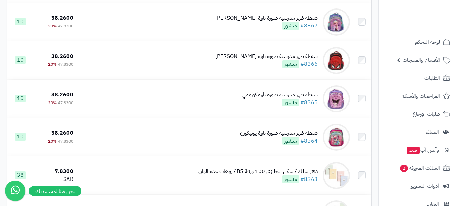
scroll to position [106, 0]
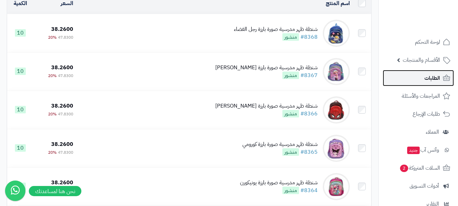
click at [424, 82] on span "الطلبات" at bounding box center [432, 77] width 16 height 9
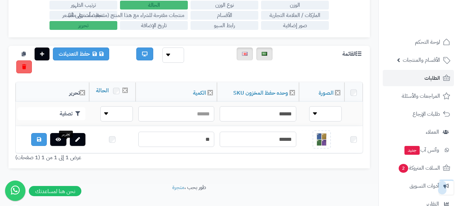
scroll to position [145, 0]
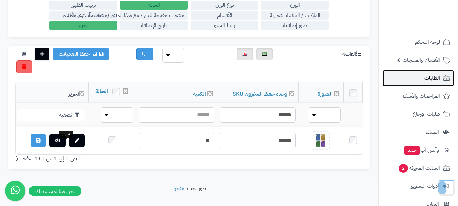
click at [423, 75] on link "الطلبات" at bounding box center [417, 78] width 71 height 16
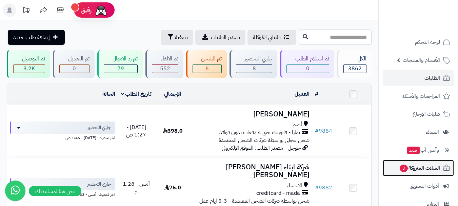
click at [420, 167] on span "السلات المتروكة 3" at bounding box center [419, 167] width 41 height 9
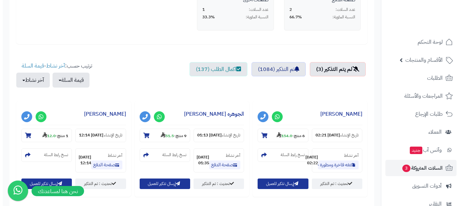
scroll to position [193, 0]
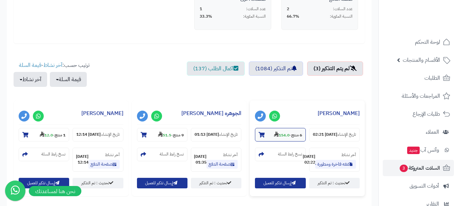
click at [282, 140] on section "6 منتج - 154.0" at bounding box center [280, 135] width 50 height 14
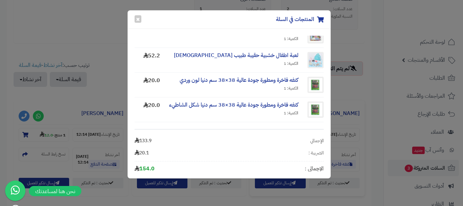
scroll to position [76, 0]
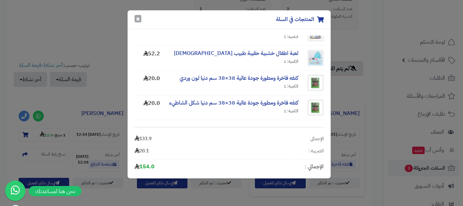
click at [139, 21] on button "×" at bounding box center [137, 18] width 7 height 7
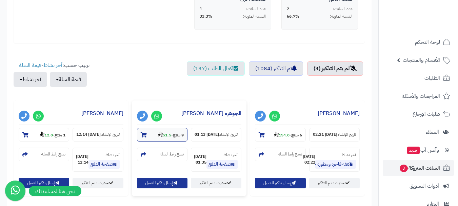
click at [177, 133] on strong "9 منتج" at bounding box center [178, 135] width 11 height 6
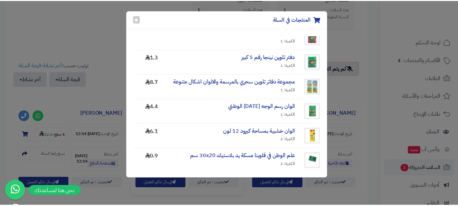
scroll to position [0, 0]
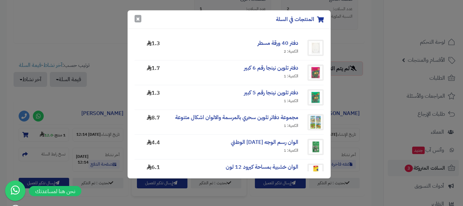
click at [138, 21] on button "×" at bounding box center [137, 18] width 7 height 7
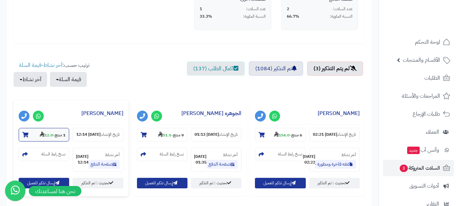
click at [59, 136] on strong "1 منتج" at bounding box center [60, 135] width 11 height 6
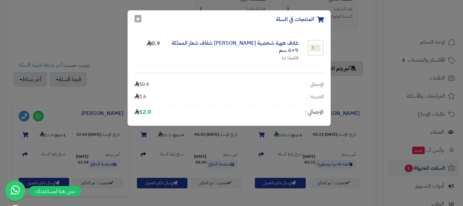
click at [138, 20] on button "×" at bounding box center [137, 18] width 7 height 7
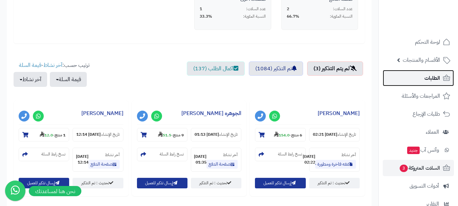
click at [428, 76] on span "الطلبات" at bounding box center [432, 77] width 16 height 9
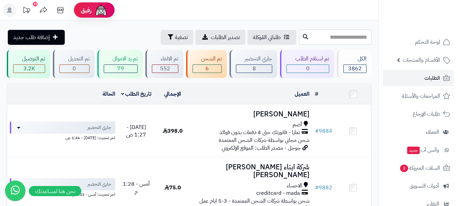
click at [332, 37] on input "text" at bounding box center [335, 36] width 72 height 15
type input "**"
click at [428, 63] on span "الأقسام والمنتجات" at bounding box center [420, 59] width 37 height 9
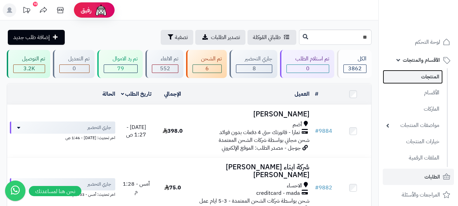
click at [427, 79] on link "المنتجات" at bounding box center [412, 77] width 60 height 14
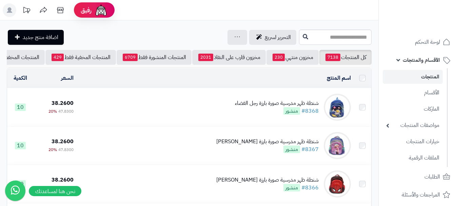
click at [350, 37] on input "text" at bounding box center [335, 36] width 72 height 15
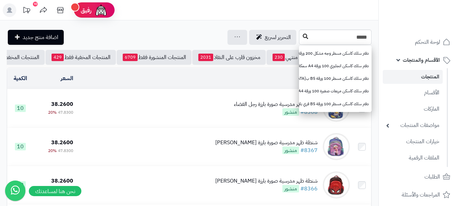
type input "*****"
click at [303, 37] on icon at bounding box center [305, 36] width 5 height 5
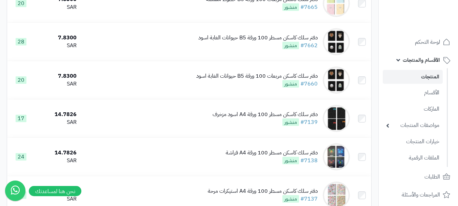
scroll to position [500, 0]
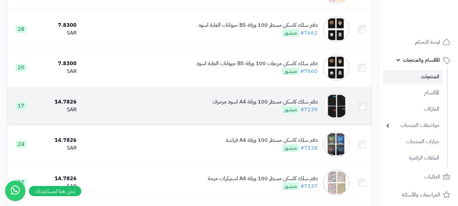
click at [259, 106] on div "دفتر سلك كاسكن مسطر 100 ورقة A4 اسود مزخرف" at bounding box center [264, 102] width 105 height 8
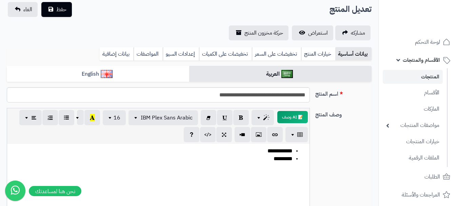
scroll to position [41, 0]
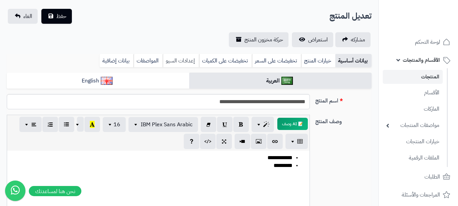
click at [170, 65] on link "إعدادات السيو" at bounding box center [181, 61] width 36 height 14
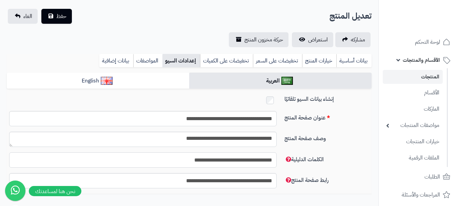
drag, startPoint x: 191, startPoint y: 157, endPoint x: 226, endPoint y: 160, distance: 35.4
click at [226, 160] on input "**********" at bounding box center [142, 159] width 267 height 15
type input "**********"
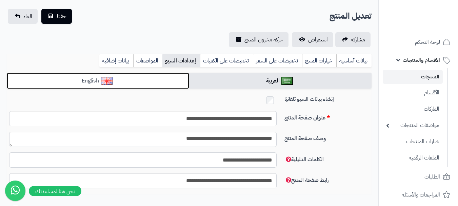
click at [168, 81] on link "English" at bounding box center [98, 80] width 182 height 17
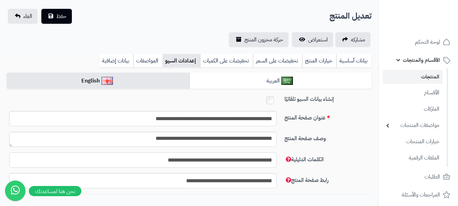
drag, startPoint x: 220, startPoint y: 160, endPoint x: 274, endPoint y: 160, distance: 54.2
click at [274, 160] on input "**********" at bounding box center [142, 159] width 267 height 15
type input "**********"
click at [51, 11] on button "حفظ" at bounding box center [56, 15] width 30 height 15
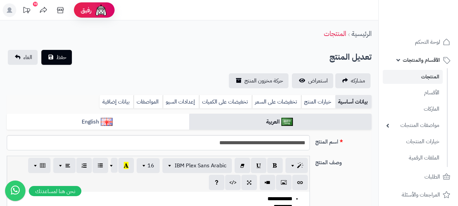
scroll to position [41, 0]
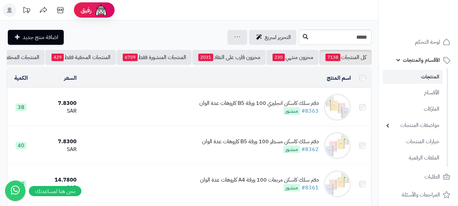
scroll to position [500, 0]
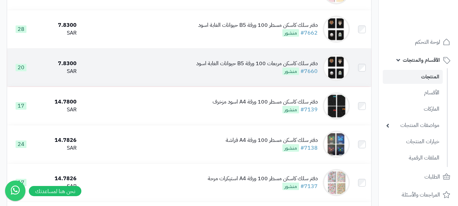
click at [266, 67] on div "دفتر سلك كاسكن مربعات 100 ورقة B5 حيوانات الغابة اسود" at bounding box center [256, 64] width 121 height 8
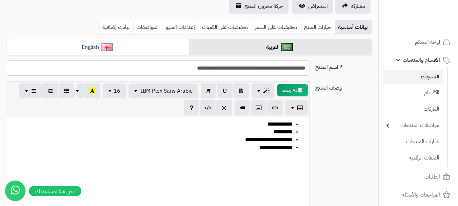
scroll to position [71, 0]
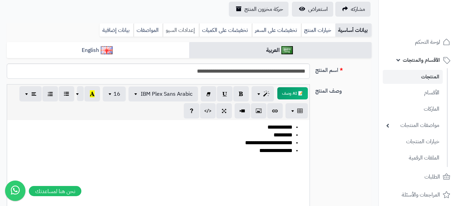
click at [191, 34] on link "إعدادات السيو" at bounding box center [181, 30] width 36 height 14
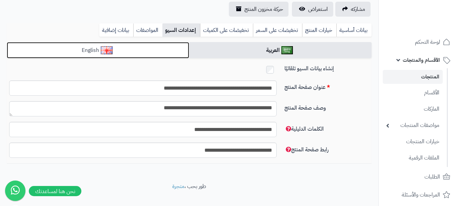
click at [156, 45] on link "English" at bounding box center [98, 50] width 182 height 17
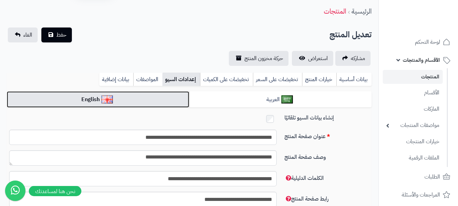
scroll to position [0, 0]
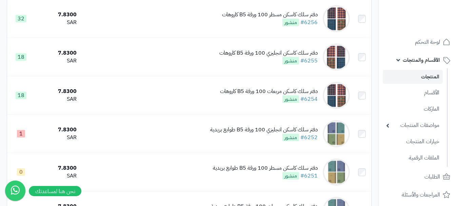
scroll to position [2131, 0]
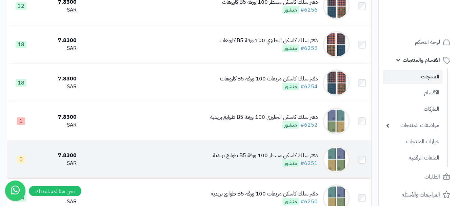
click at [273, 167] on div "دفتر سلك كاسكن مسطر 100 ورقة B5 طوابع بريدية #6251 منشور" at bounding box center [265, 159] width 105 height 16
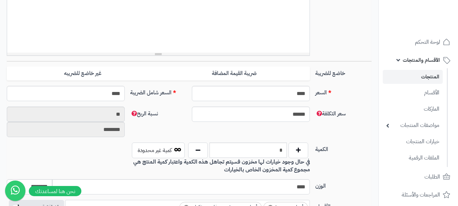
scroll to position [224, 0]
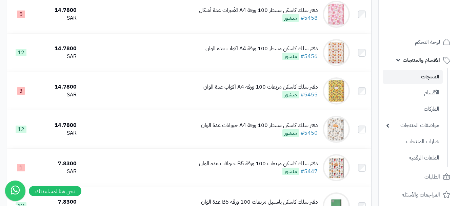
scroll to position [2818, 0]
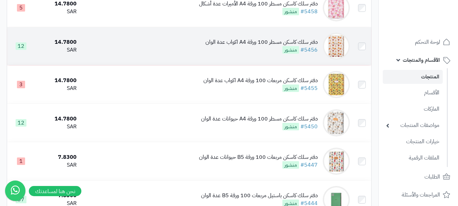
click at [285, 46] on div "دفتر سلك كاسكن مسطر 100 ورقة A4 اكواب عدة الوان" at bounding box center [261, 42] width 112 height 8
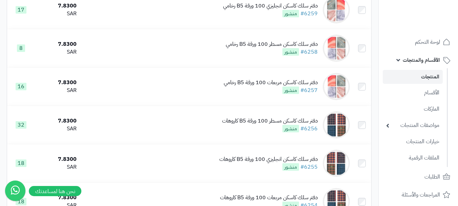
scroll to position [2018, 0]
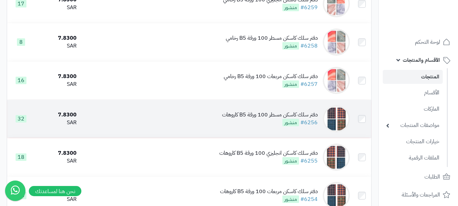
click at [265, 119] on div "دفتر سلك كاسكن مسطر 100 ورقة B5 كاروهات" at bounding box center [270, 115] width 96 height 8
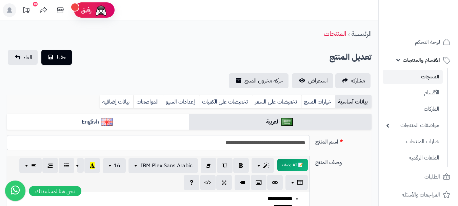
drag, startPoint x: 225, startPoint y: 142, endPoint x: 228, endPoint y: 144, distance: 4.4
click at [228, 144] on input "**********" at bounding box center [158, 142] width 303 height 15
click at [227, 142] on input "**********" at bounding box center [158, 142] width 303 height 15
click at [313, 98] on link "خيارات المنتج" at bounding box center [318, 102] width 34 height 14
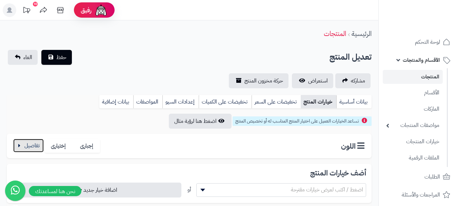
click at [26, 150] on button "button" at bounding box center [28, 146] width 30 height 14
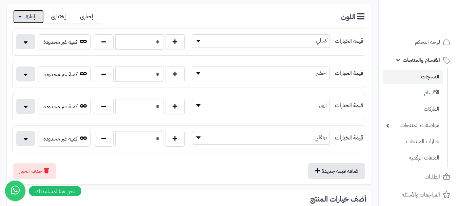
scroll to position [126, 0]
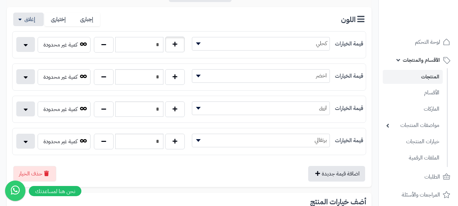
drag, startPoint x: 148, startPoint y: 47, endPoint x: 170, endPoint y: 47, distance: 21.7
click at [170, 47] on div "*" at bounding box center [139, 45] width 94 height 16
type input "*"
drag, startPoint x: 154, startPoint y: 77, endPoint x: 161, endPoint y: 78, distance: 6.4
click at [161, 78] on input "*" at bounding box center [139, 76] width 48 height 15
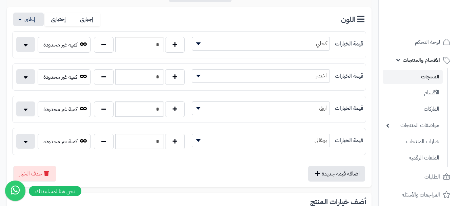
type input "*"
drag, startPoint x: 154, startPoint y: 107, endPoint x: 161, endPoint y: 108, distance: 6.5
click at [161, 108] on input "*" at bounding box center [139, 108] width 48 height 15
type input "*"
drag, startPoint x: 153, startPoint y: 141, endPoint x: 160, endPoint y: 141, distance: 6.8
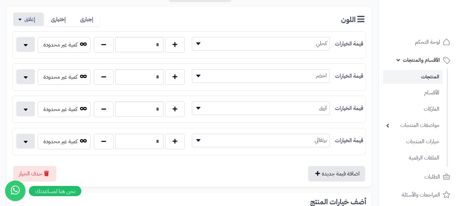
click at [160, 141] on input "*" at bounding box center [139, 140] width 48 height 15
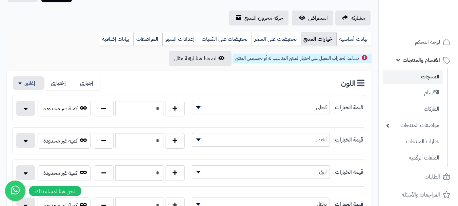
scroll to position [62, 0]
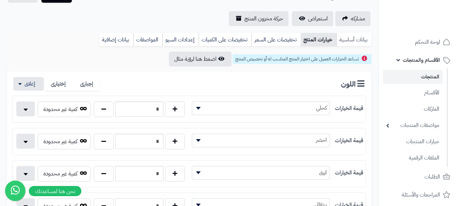
type input "*"
click at [363, 42] on link "بيانات أساسية" at bounding box center [353, 40] width 35 height 14
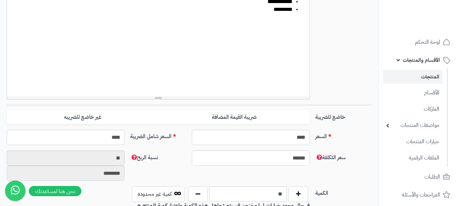
scroll to position [200, 0]
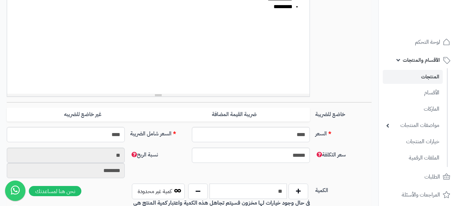
click at [266, 188] on input "**" at bounding box center [247, 190] width 77 height 15
drag, startPoint x: 266, startPoint y: 188, endPoint x: 284, endPoint y: 191, distance: 18.3
click at [284, 191] on input "**" at bounding box center [247, 190] width 77 height 15
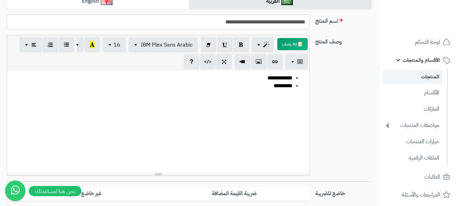
scroll to position [119, 0]
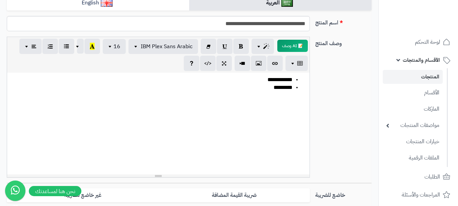
type input "**"
click at [250, 95] on div "**********" at bounding box center [158, 123] width 302 height 102
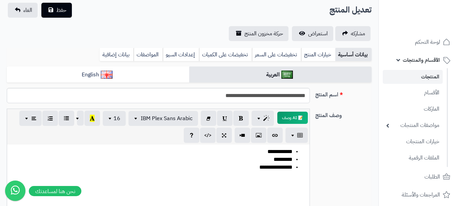
scroll to position [0, 0]
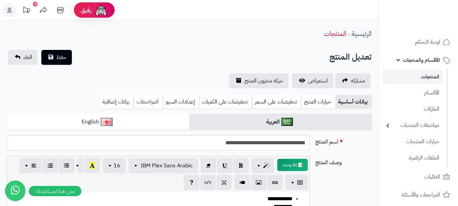
click at [154, 102] on link "المواصفات" at bounding box center [147, 102] width 29 height 14
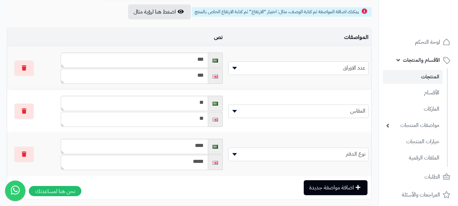
scroll to position [44, 0]
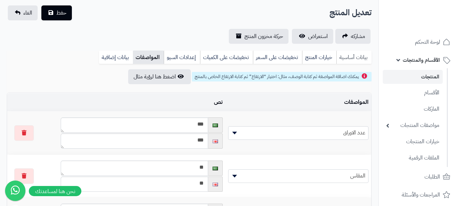
click at [362, 60] on link "بيانات أساسية" at bounding box center [353, 57] width 35 height 14
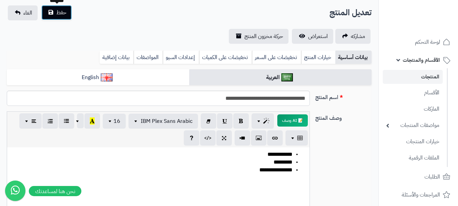
click at [68, 16] on button "حفظ" at bounding box center [56, 12] width 30 height 15
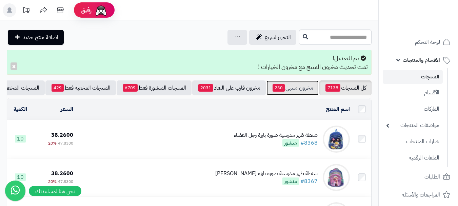
click at [311, 88] on link "مخزون منتهي 230" at bounding box center [292, 87] width 52 height 15
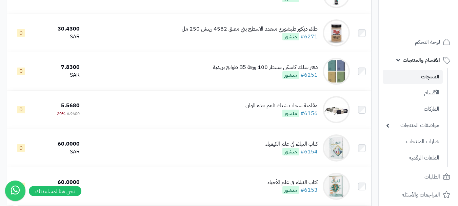
scroll to position [3790, 0]
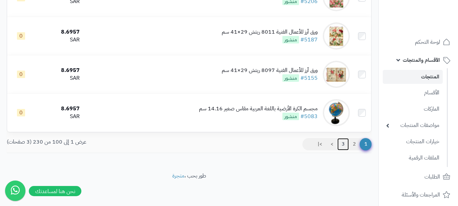
click at [342, 143] on link "3" at bounding box center [343, 144] width 12 height 12
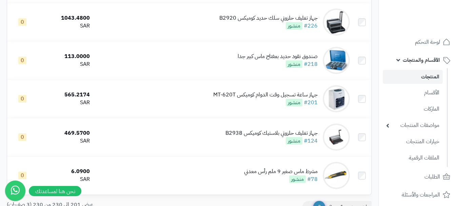
scroll to position [1073, 0]
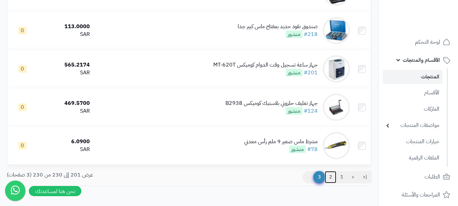
click at [329, 182] on link "2" at bounding box center [331, 177] width 12 height 12
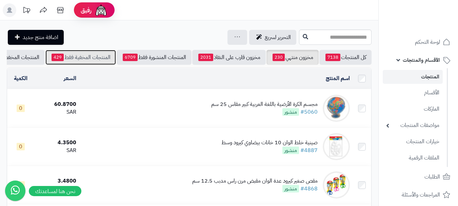
click at [95, 57] on link "المنتجات المخفية فقط 429" at bounding box center [80, 57] width 70 height 15
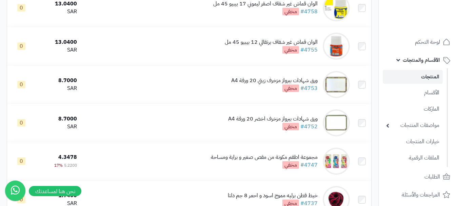
scroll to position [3776, 0]
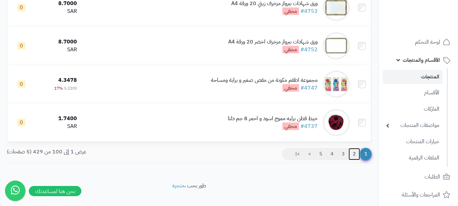
click at [353, 156] on link "2" at bounding box center [354, 154] width 12 height 12
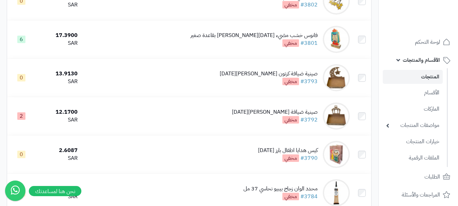
scroll to position [3790, 0]
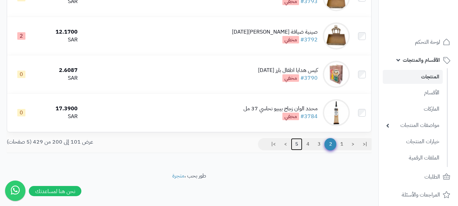
click at [296, 142] on link "5" at bounding box center [297, 144] width 12 height 12
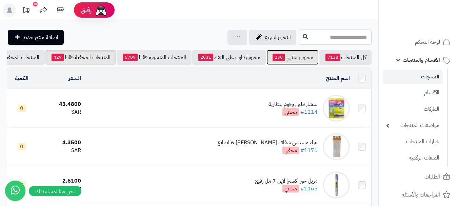
click at [306, 59] on link "مخزون منتهي 230" at bounding box center [292, 57] width 52 height 15
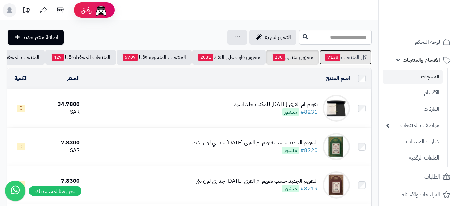
click at [341, 58] on link "كل المنتجات 7138" at bounding box center [345, 57] width 52 height 15
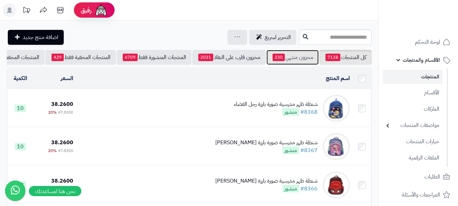
click at [300, 59] on link "مخزون منتهي 230" at bounding box center [292, 57] width 52 height 15
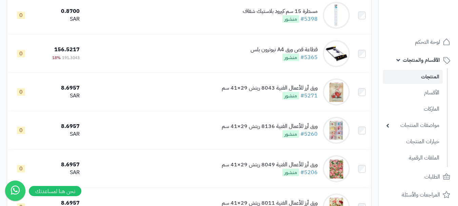
scroll to position [3629, 0]
